Goal: Task Accomplishment & Management: Use online tool/utility

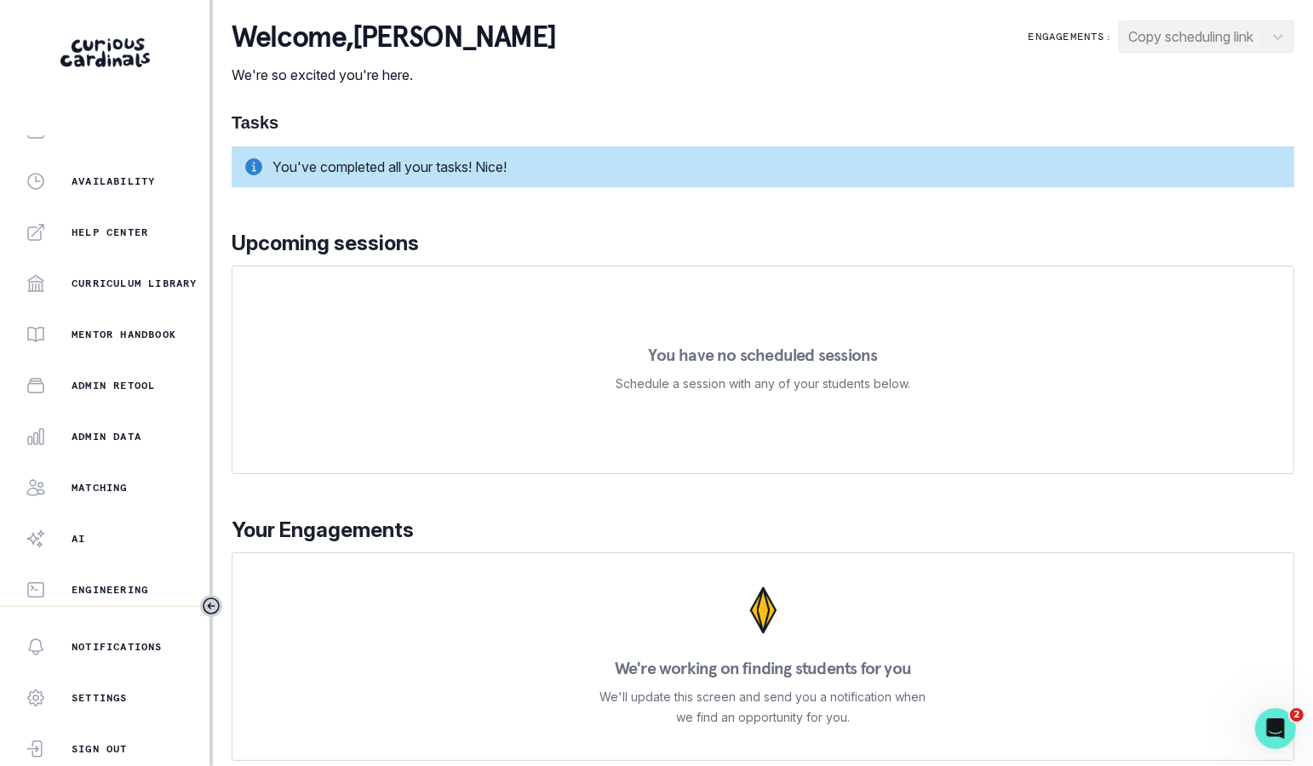
click at [143, 498] on button "Matching" at bounding box center [104, 488] width 209 height 34
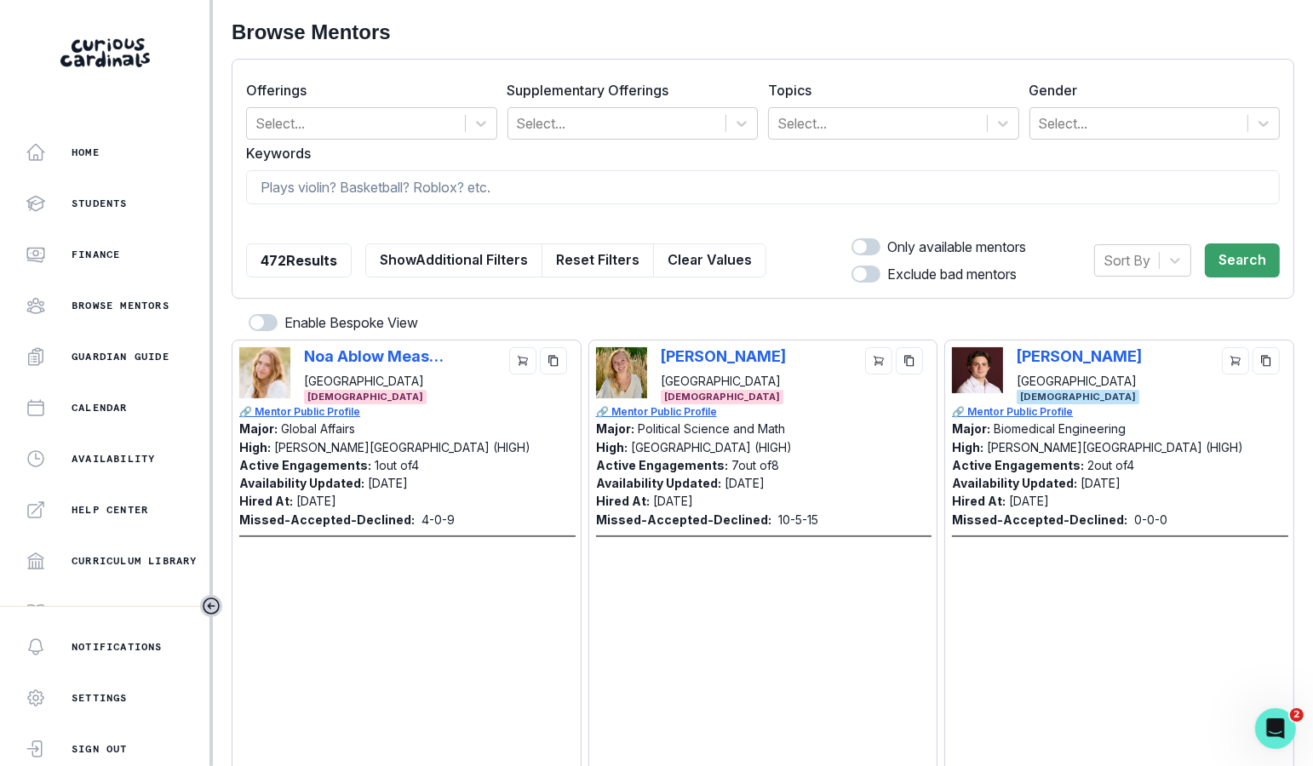
click at [483, 216] on div at bounding box center [763, 222] width 1034 height 15
click at [491, 197] on input at bounding box center [763, 187] width 1034 height 34
type input "northwestern"
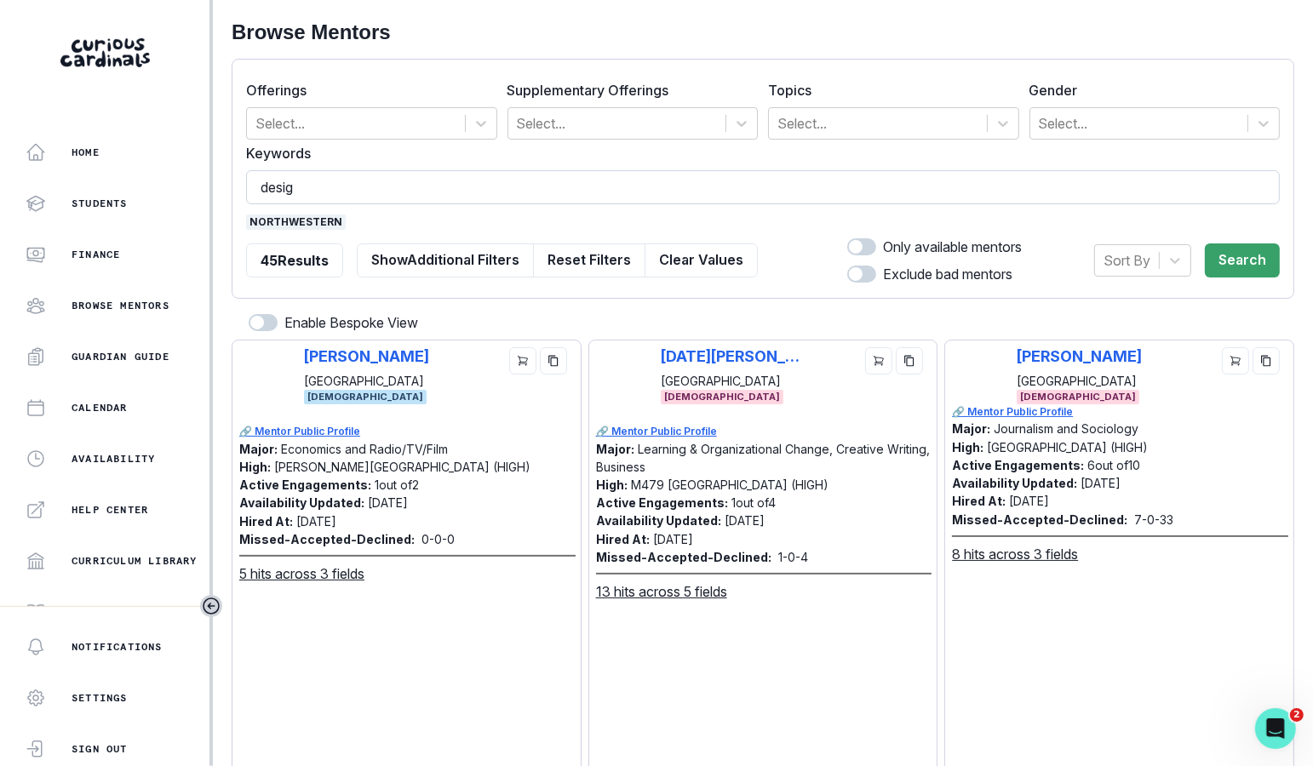
type input "design"
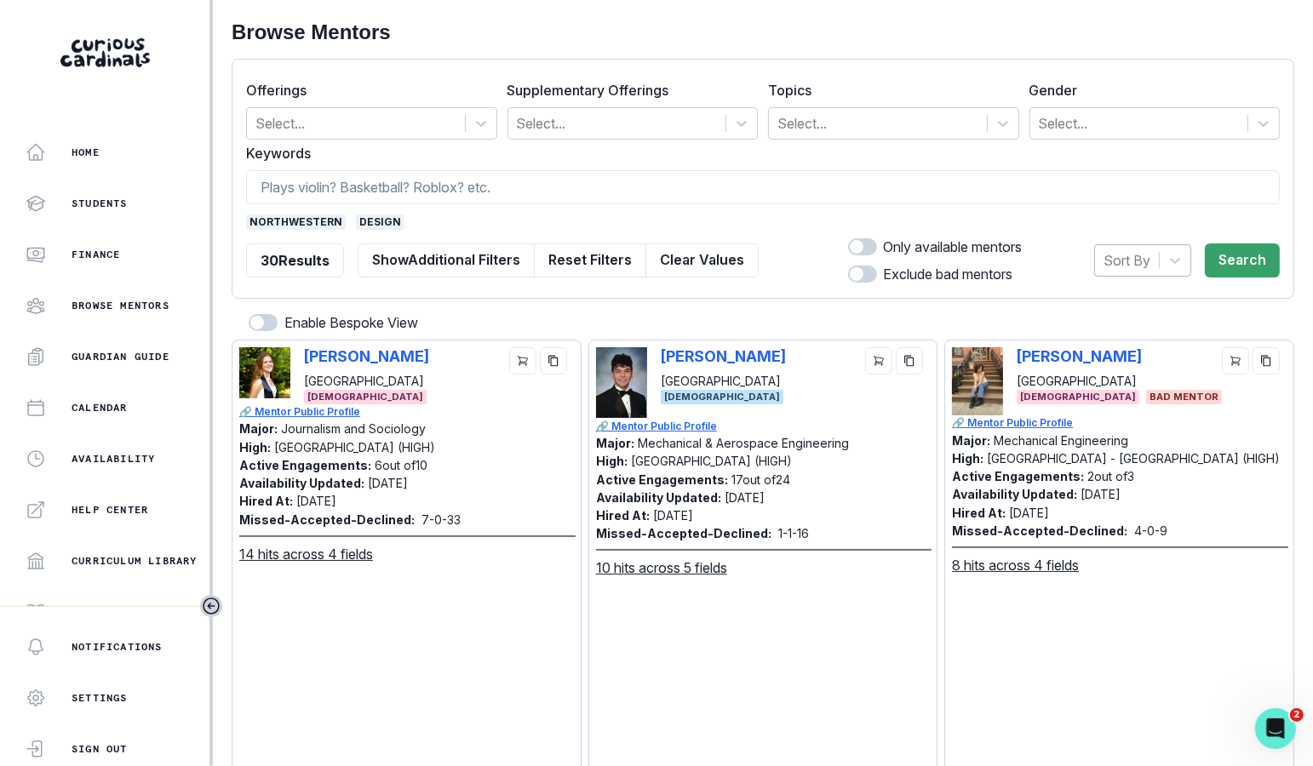
click at [1145, 252] on div at bounding box center [1126, 261] width 47 height 24
click at [1145, 299] on div "Hired at" at bounding box center [1142, 304] width 97 height 34
click at [1214, 277] on div "Hired at Search" at bounding box center [1170, 261] width 217 height 48
click at [1223, 266] on button "Search" at bounding box center [1242, 260] width 75 height 34
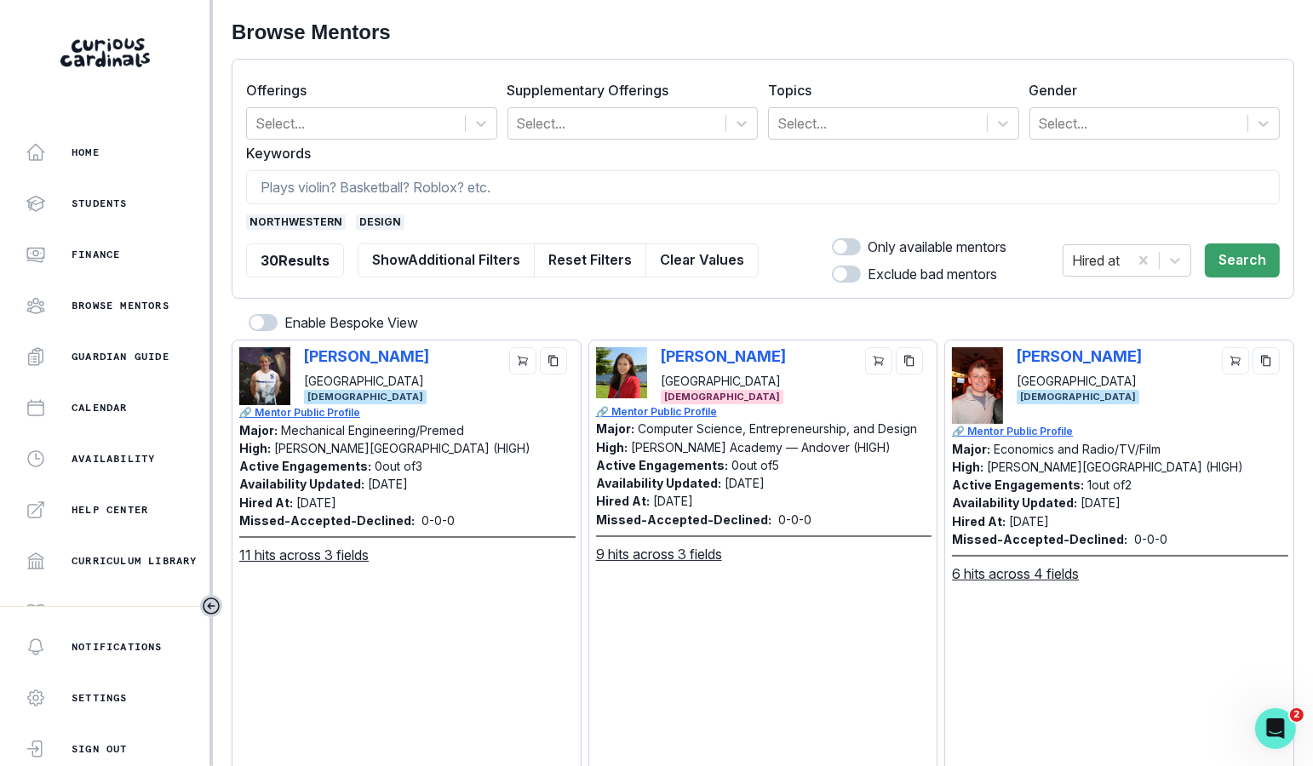
click at [656, 358] on div "[PERSON_NAME] Northwestern University [DEMOGRAPHIC_DATA]" at bounding box center [763, 375] width 335 height 57
copy p "[PERSON_NAME]"
click at [668, 249] on button "Clear Values" at bounding box center [701, 260] width 113 height 34
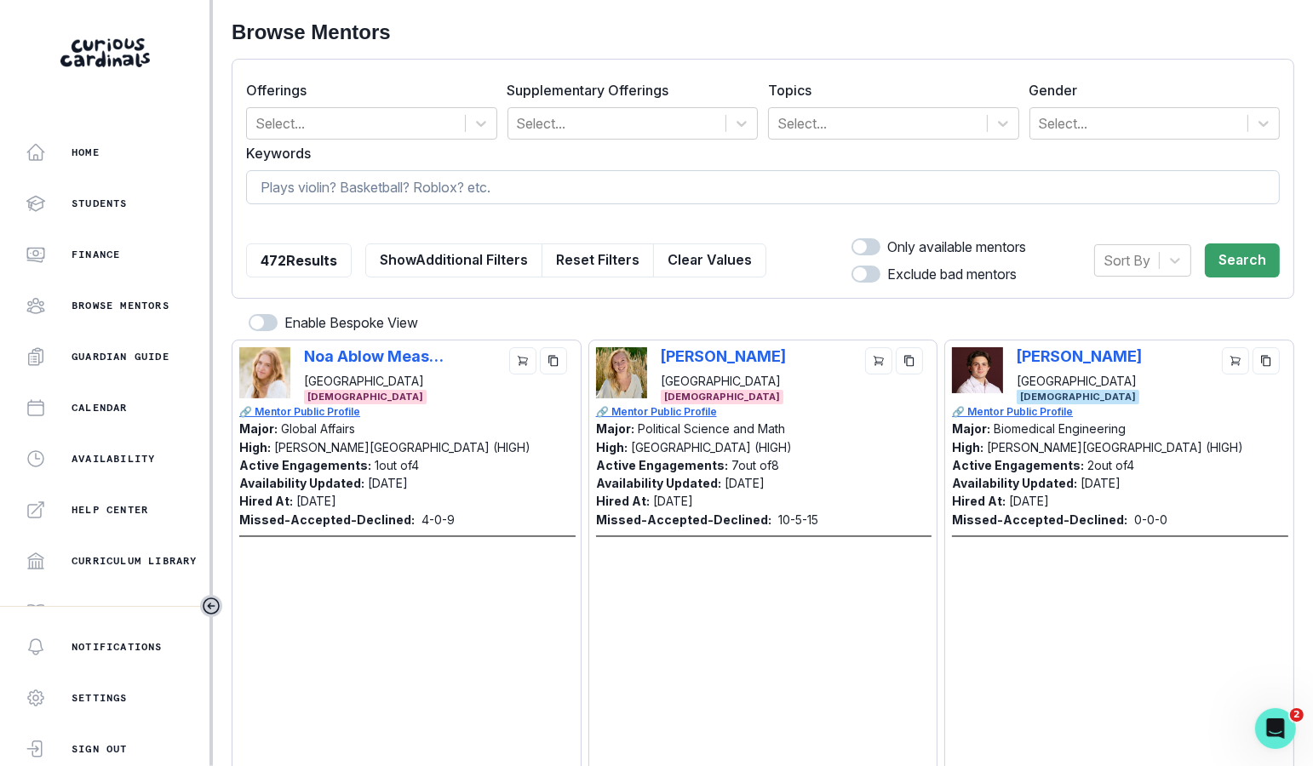
click at [617, 177] on input at bounding box center [763, 187] width 1034 height 34
paste input "[PERSON_NAME]"
type input "[PERSON_NAME]"
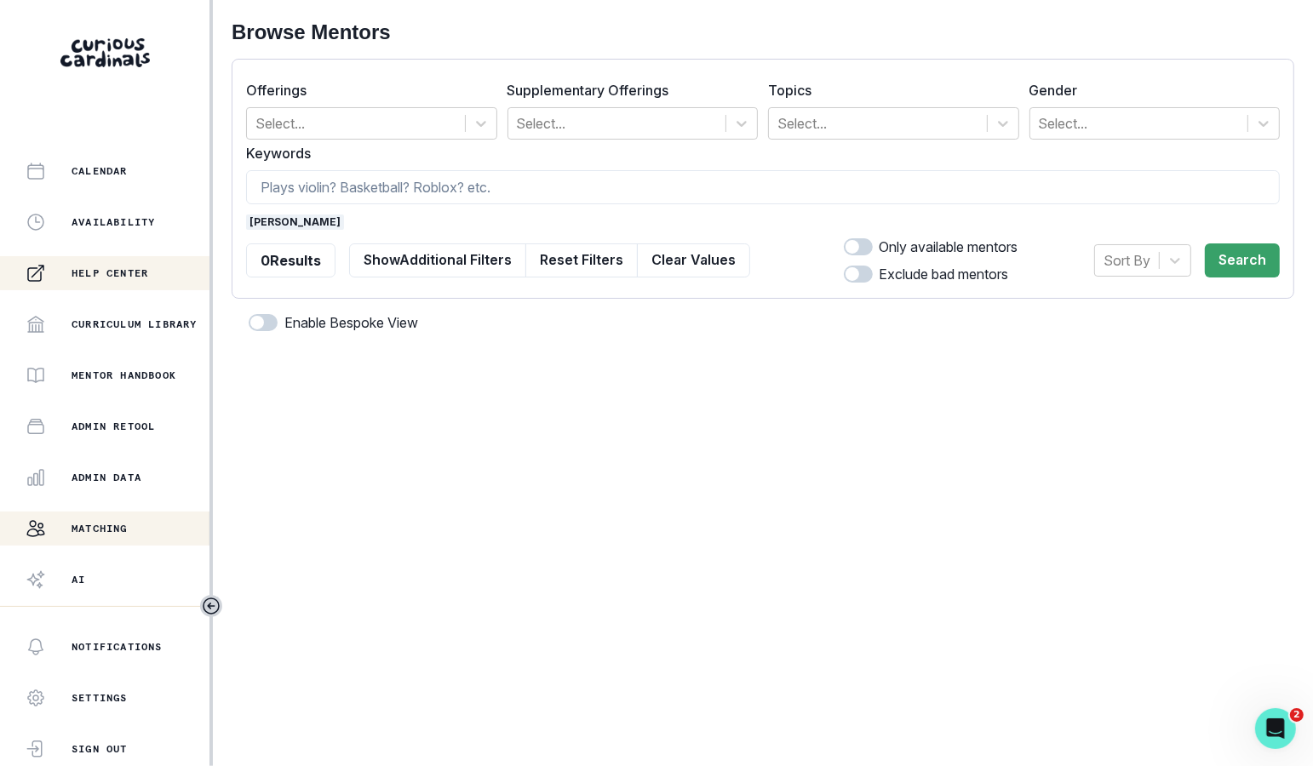
scroll to position [278, 0]
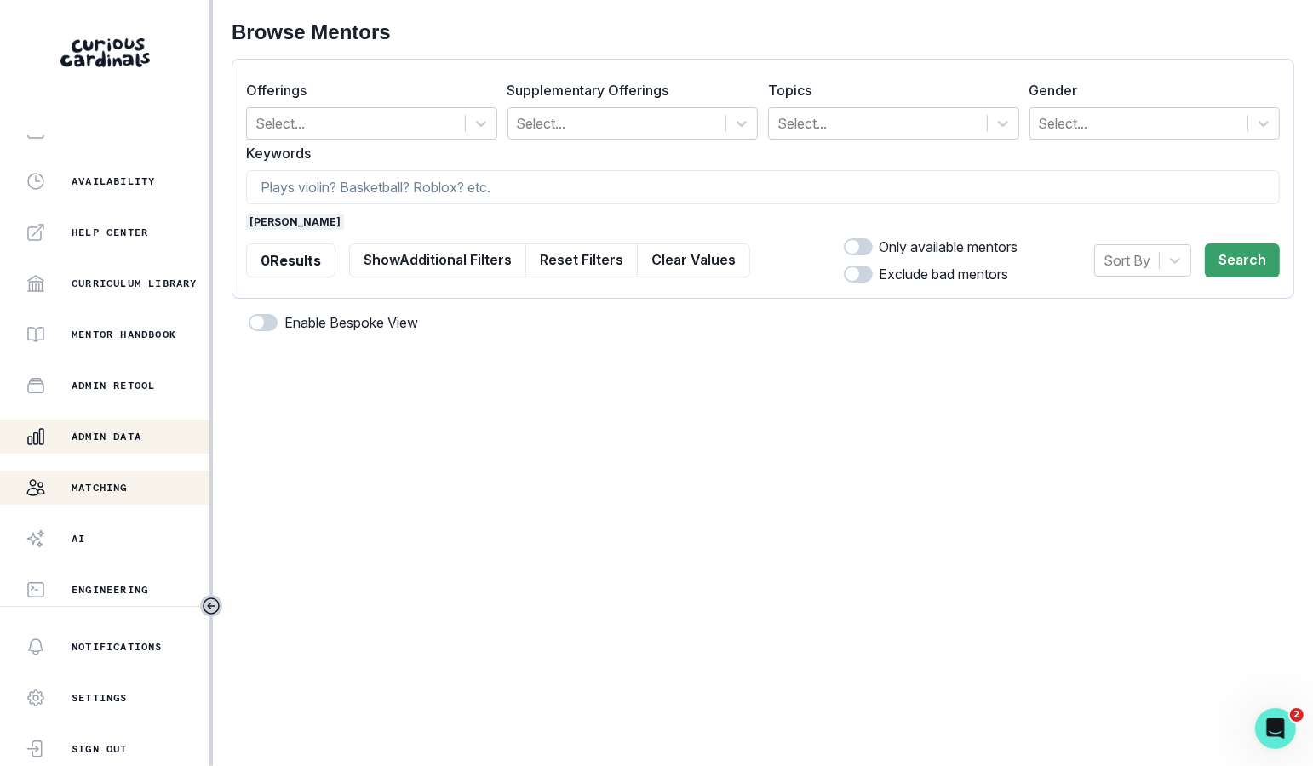
click at [158, 433] on div "Admin Data" at bounding box center [118, 437] width 184 height 20
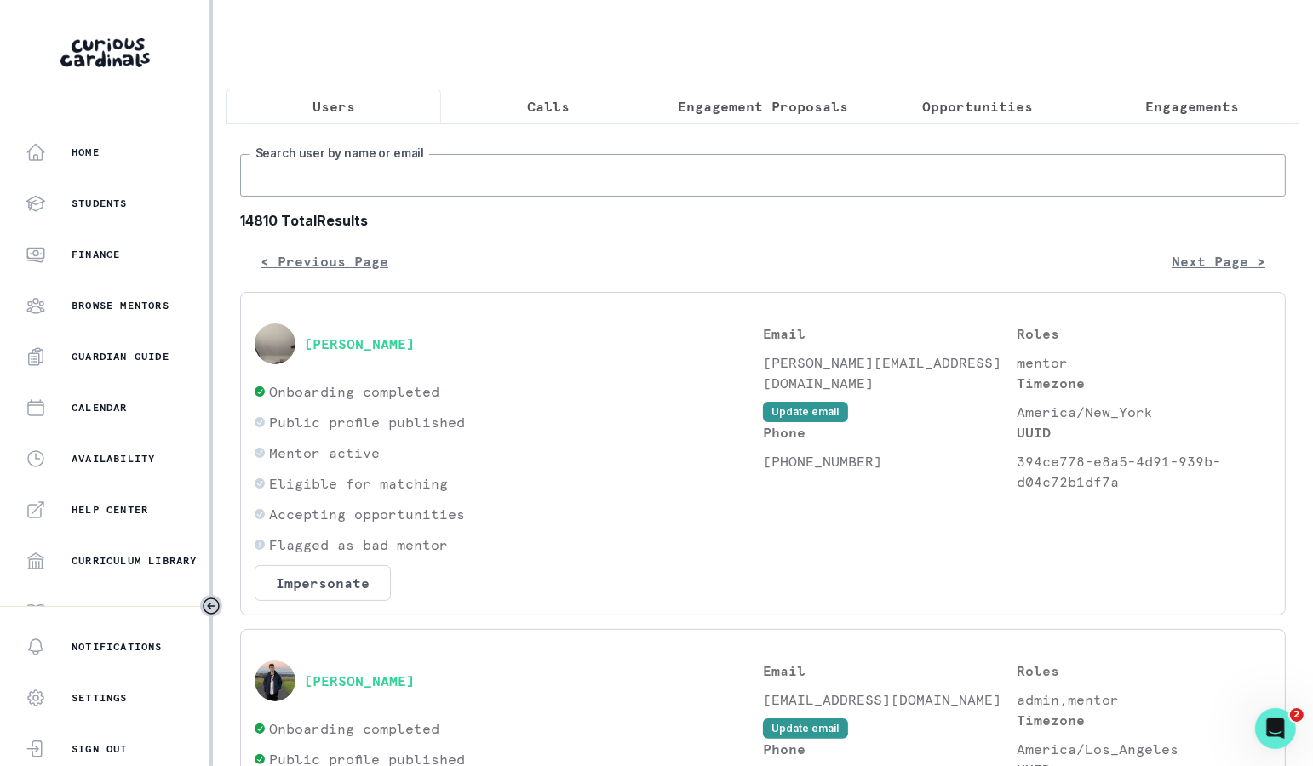
click at [461, 176] on input "Search user by name or email" at bounding box center [762, 175] width 1045 height 43
paste input "[PERSON_NAME]"
type input "[PERSON_NAME]"
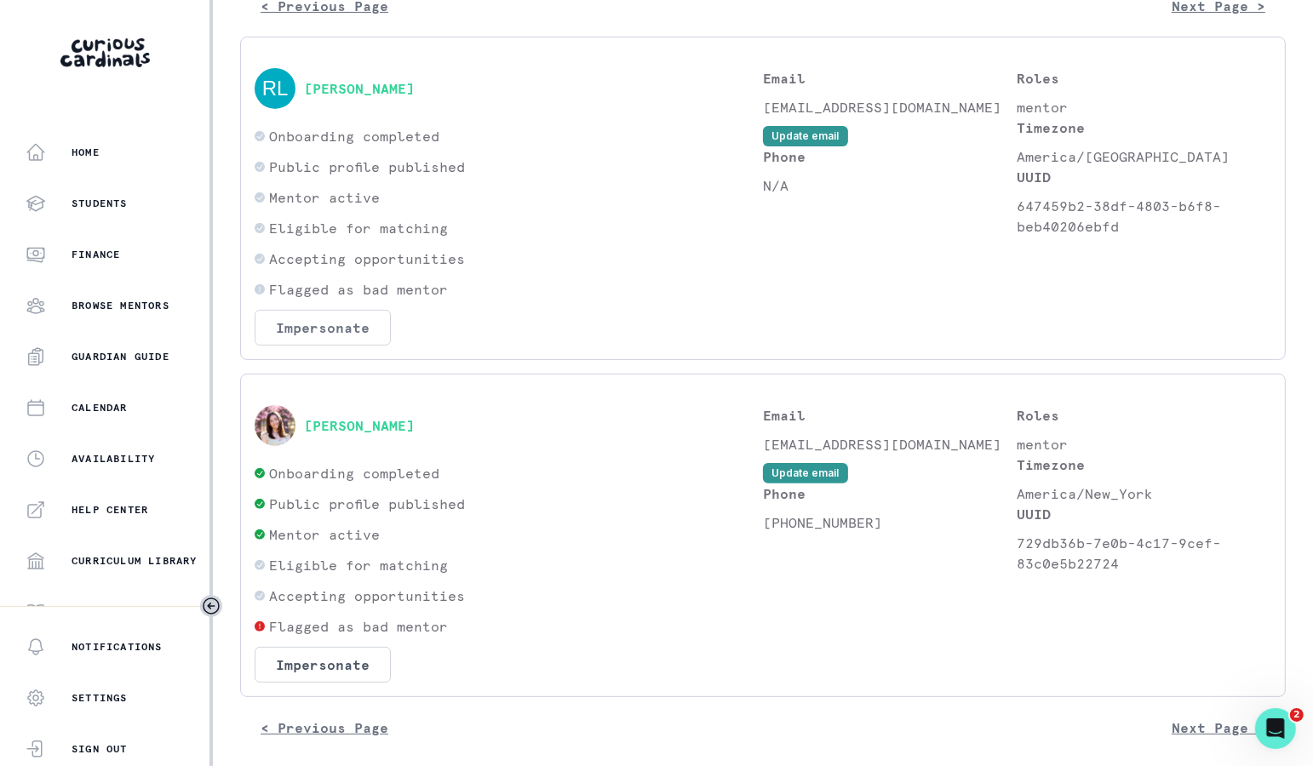
scroll to position [261, 0]
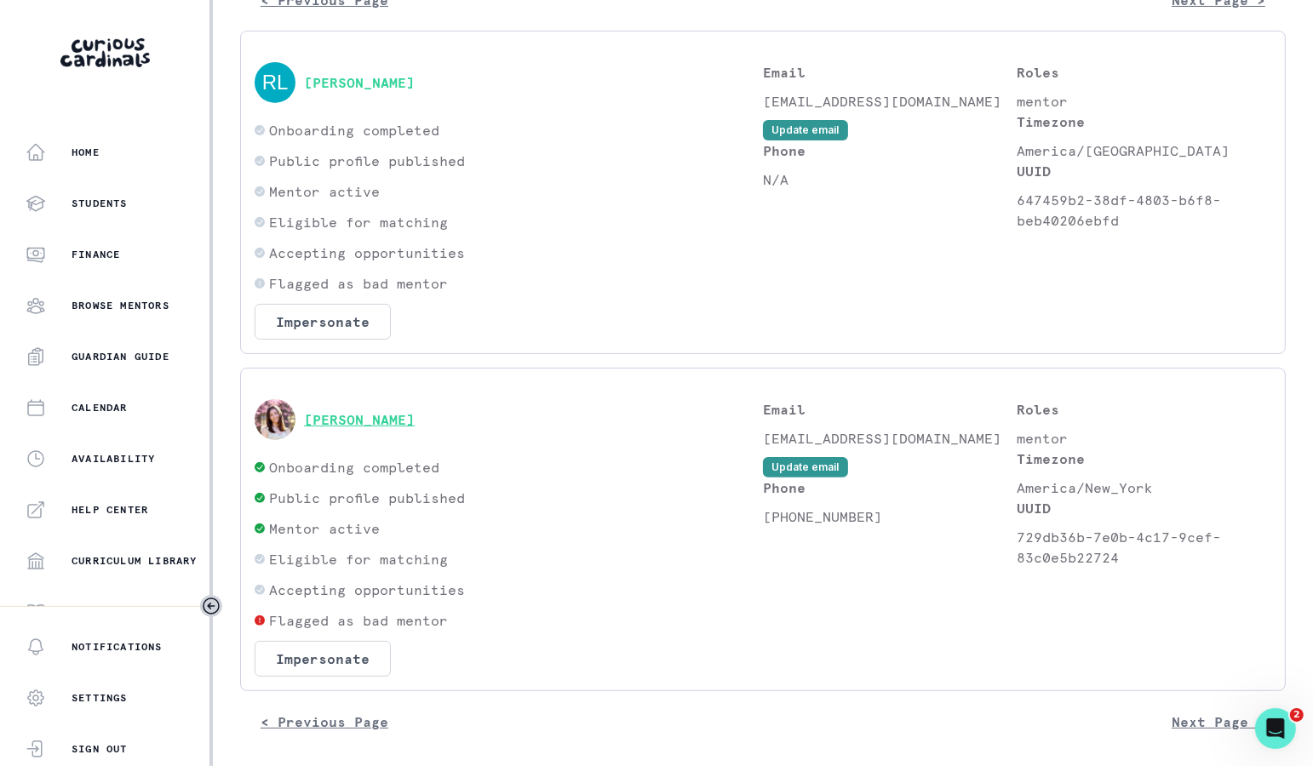
click at [358, 415] on button "[PERSON_NAME]" at bounding box center [359, 419] width 111 height 17
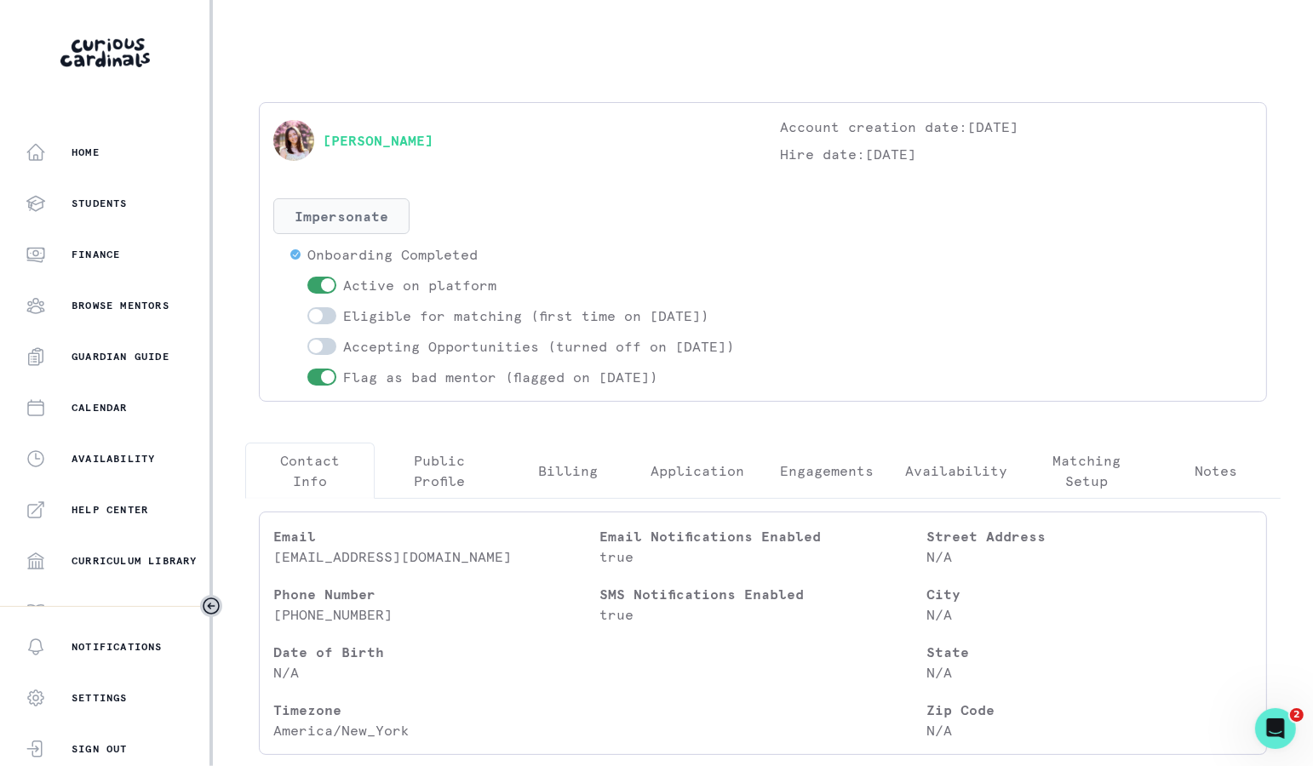
click at [357, 231] on button "Impersonate" at bounding box center [341, 216] width 136 height 36
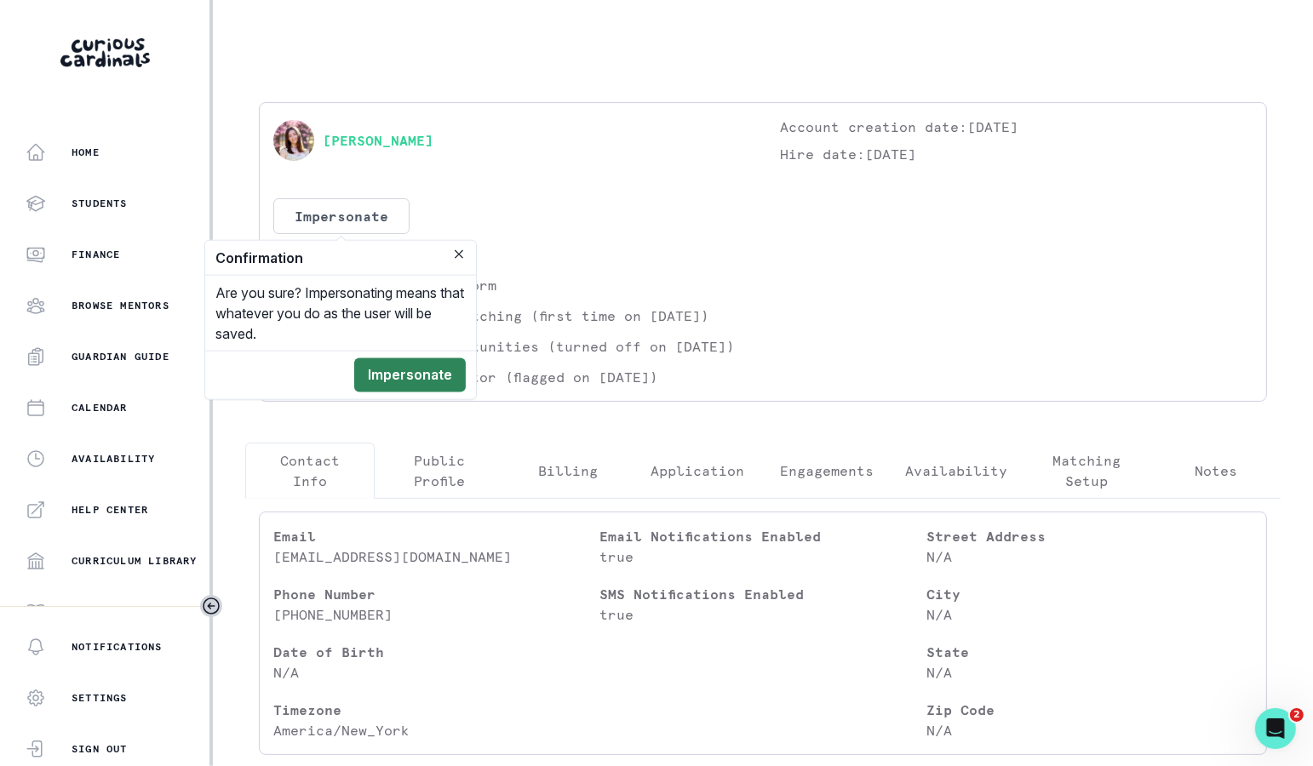
click at [404, 364] on button "Impersonate" at bounding box center [410, 375] width 112 height 34
